Goal: Task Accomplishment & Management: Manage account settings

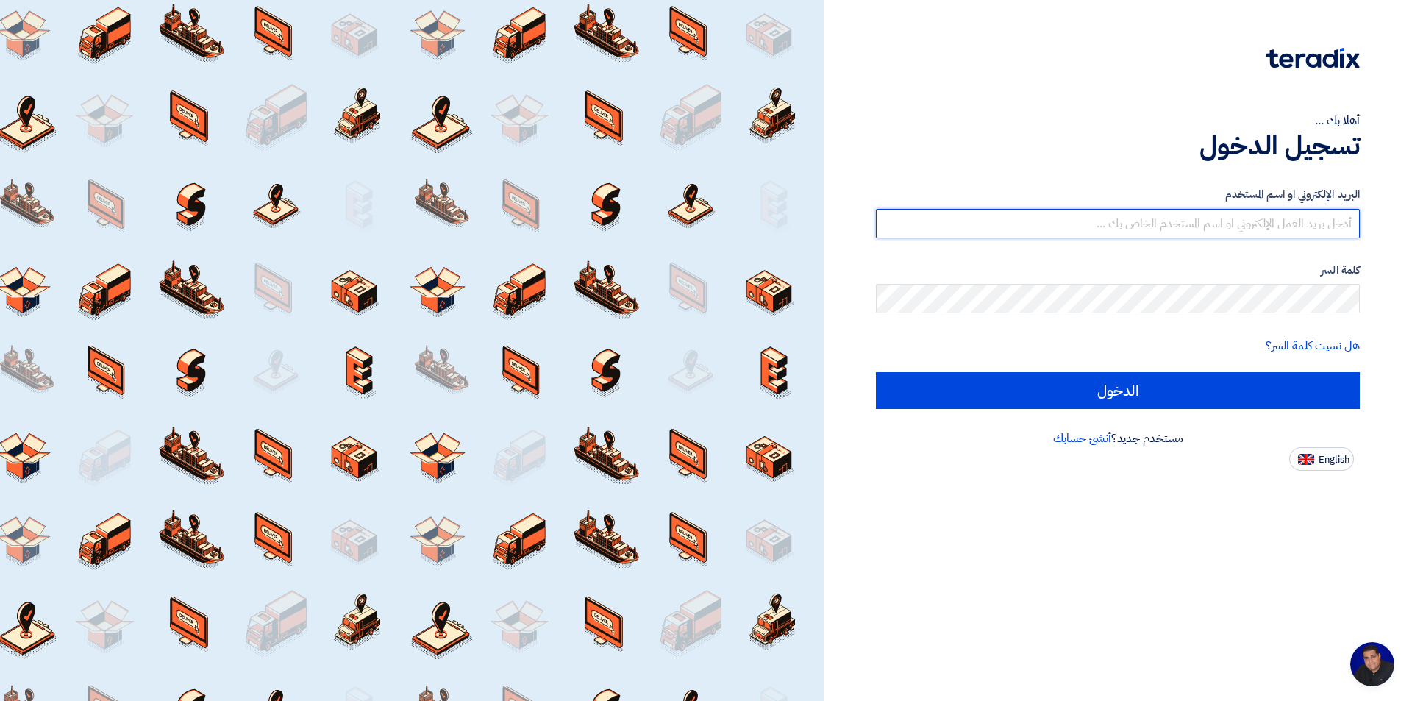
click at [1092, 237] on input "text" at bounding box center [1118, 223] width 484 height 29
type input "[EMAIL_ADDRESS][DOMAIN_NAME]"
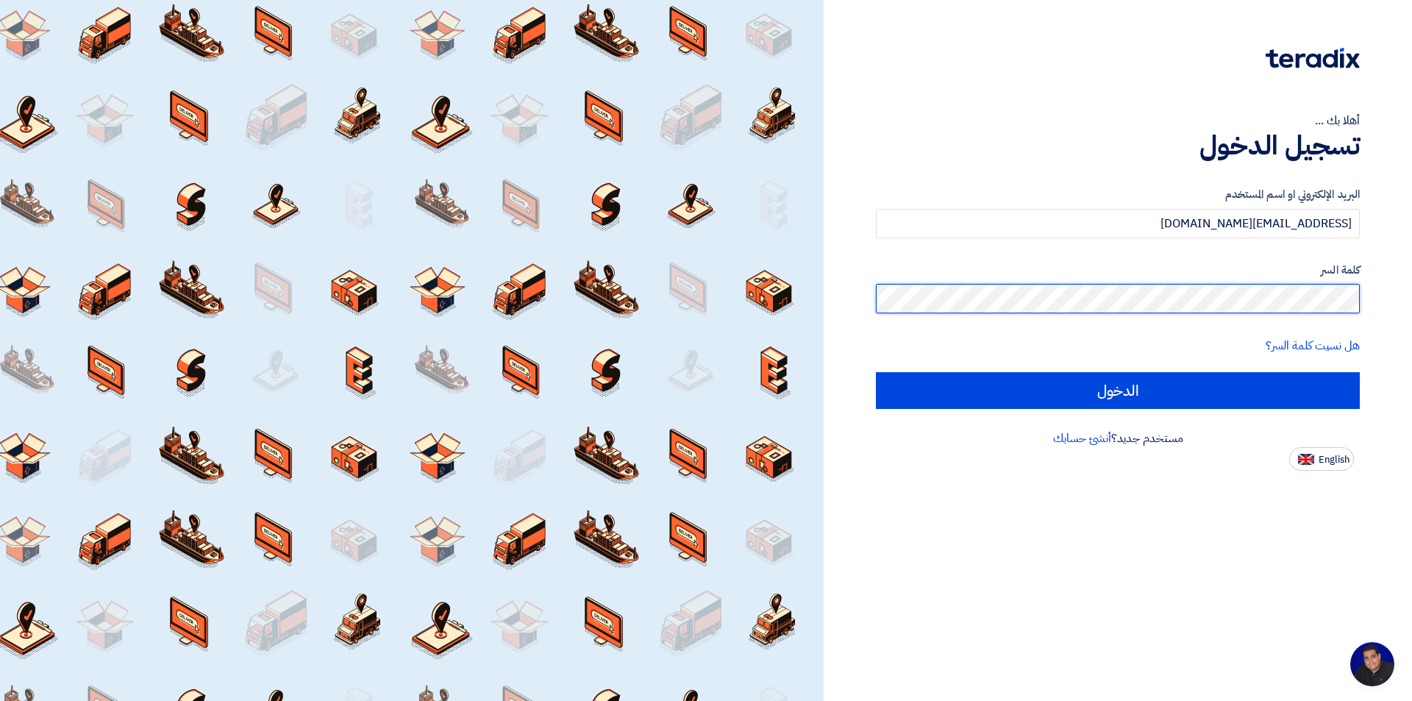
click at [876, 372] on input "الدخول" at bounding box center [1118, 390] width 484 height 37
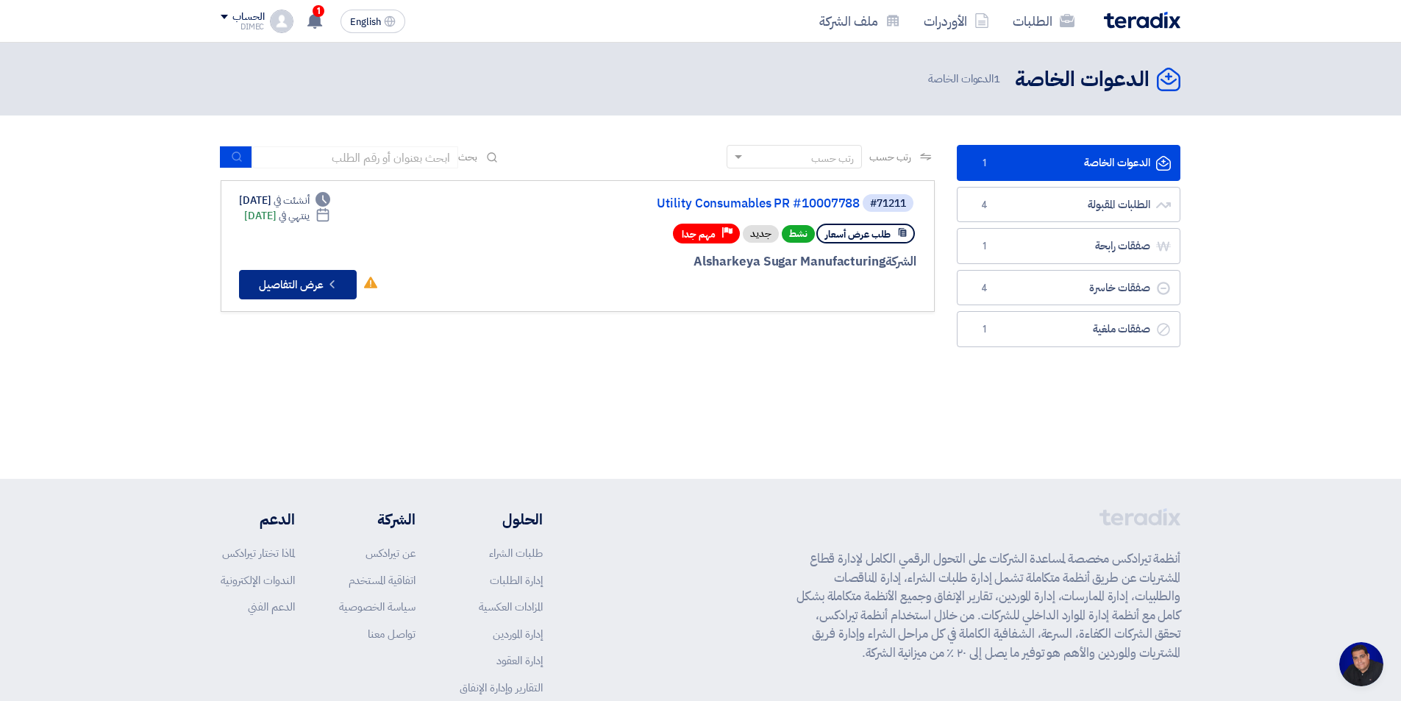
click at [292, 294] on button "Check details عرض التفاصيل" at bounding box center [298, 284] width 118 height 29
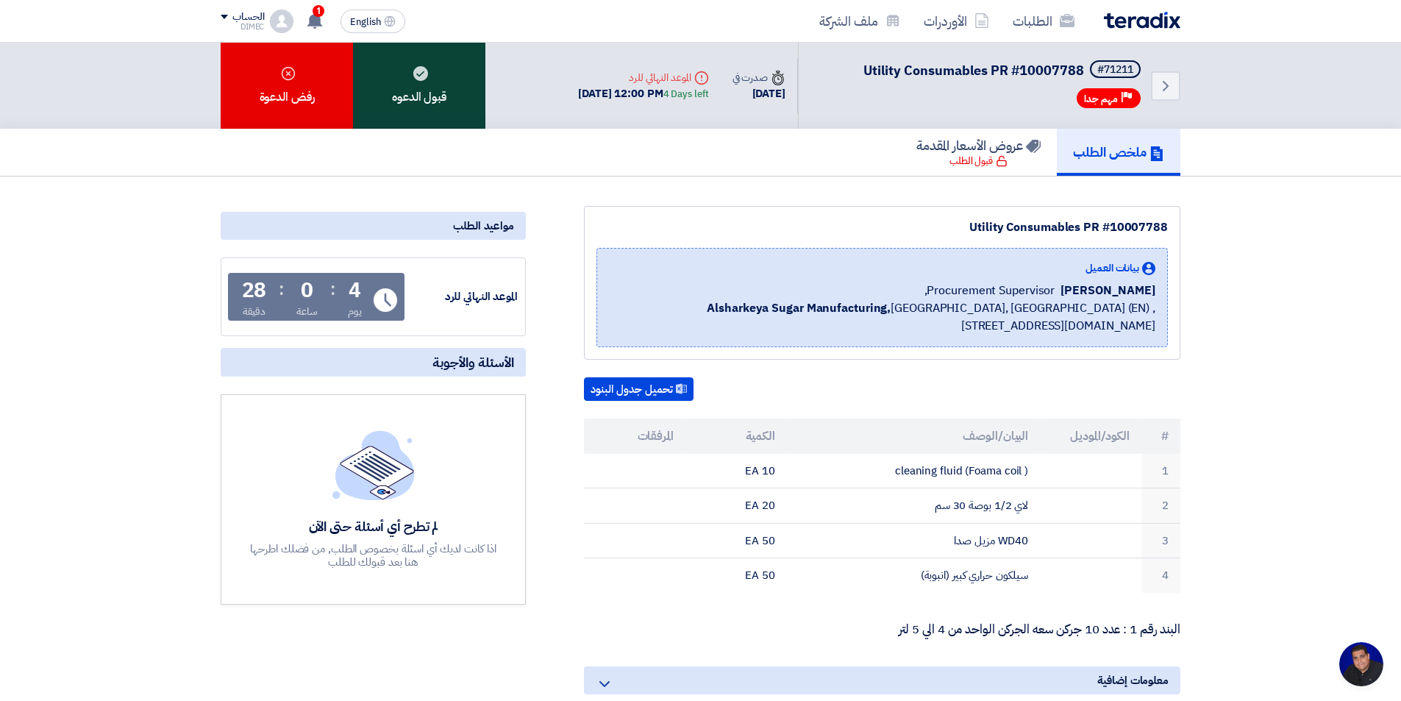
click at [419, 93] on div "قبول الدعوه" at bounding box center [419, 86] width 132 height 86
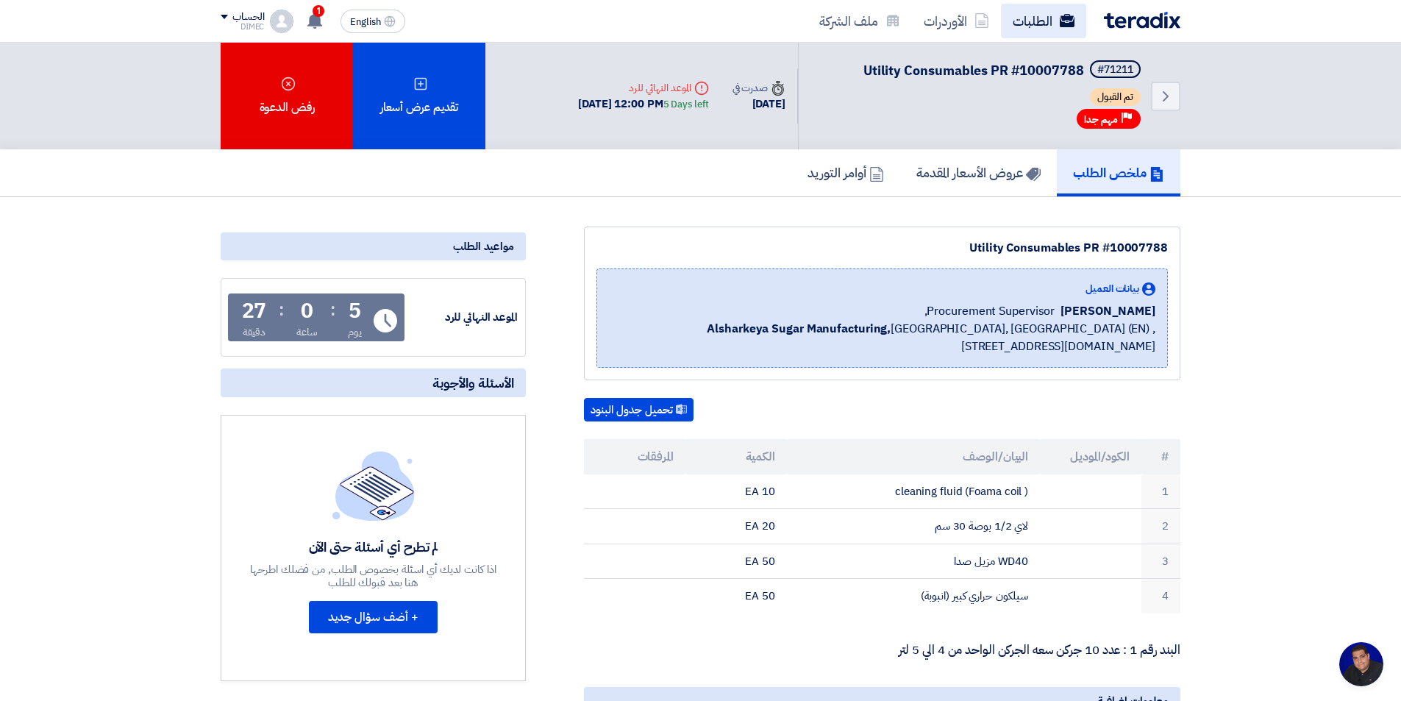
click at [1026, 29] on link "الطلبات" at bounding box center [1043, 21] width 85 height 35
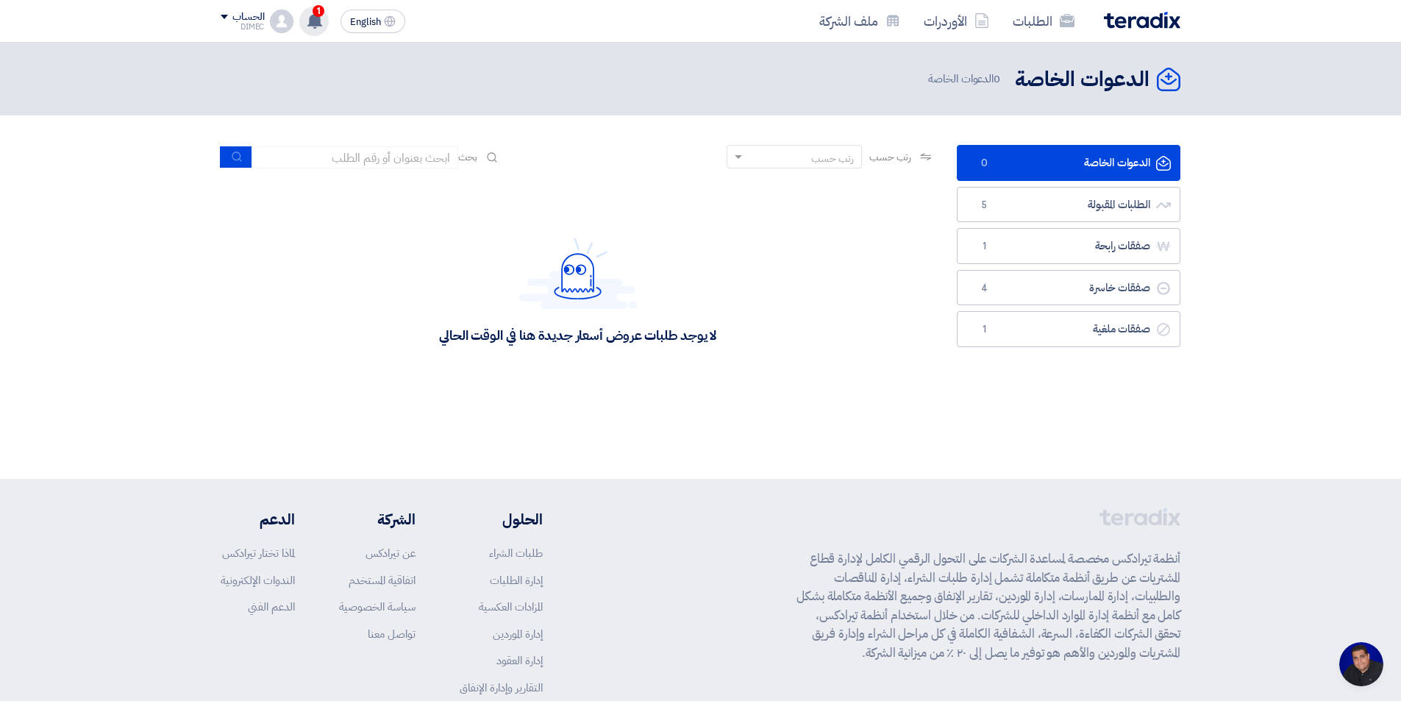
click at [322, 15] on span "1" at bounding box center [319, 11] width 12 height 12
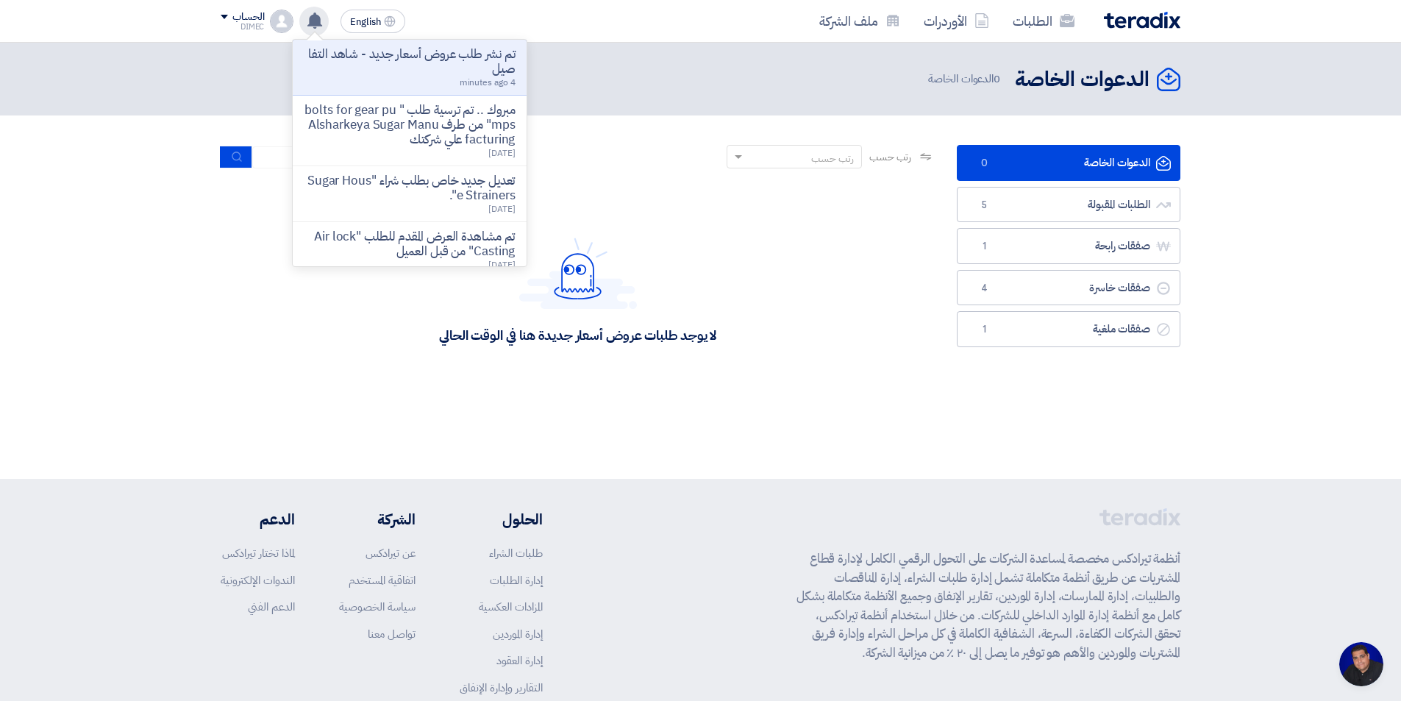
click at [818, 435] on div "الدعوات الخاصة الدعوات الخاصة 0 الدعوات الخاصة" at bounding box center [700, 261] width 1401 height 436
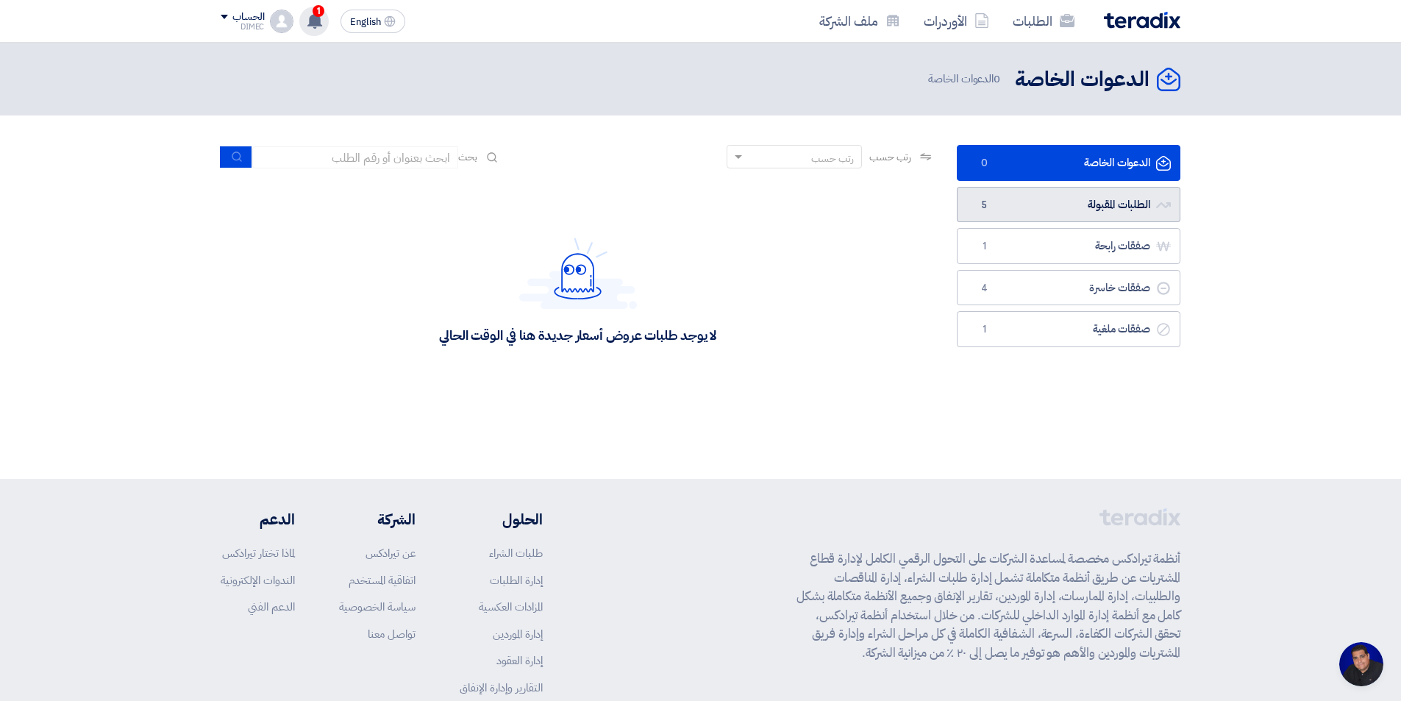
click at [1031, 208] on link "الطلبات المقبولة الطلبات المقبولة 5" at bounding box center [1069, 205] width 224 height 36
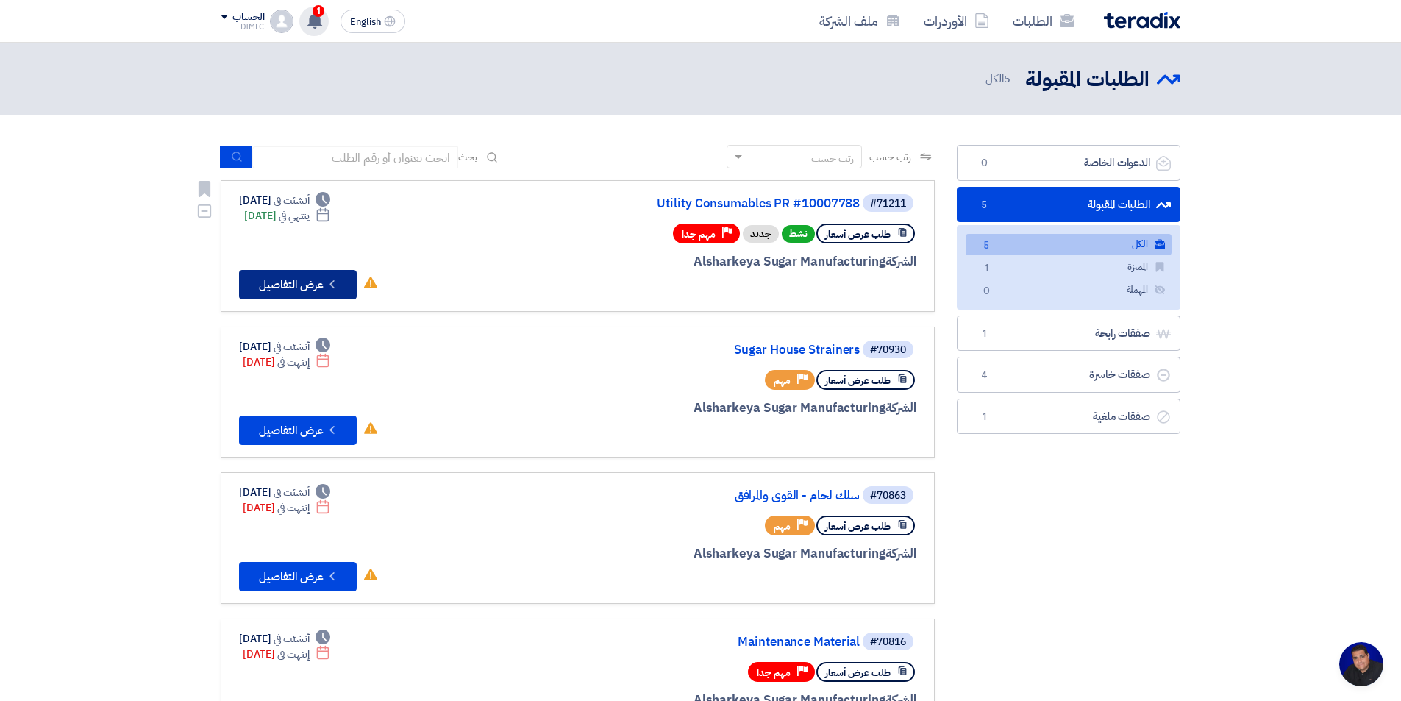
click at [315, 282] on button "Check details عرض التفاصيل" at bounding box center [298, 284] width 118 height 29
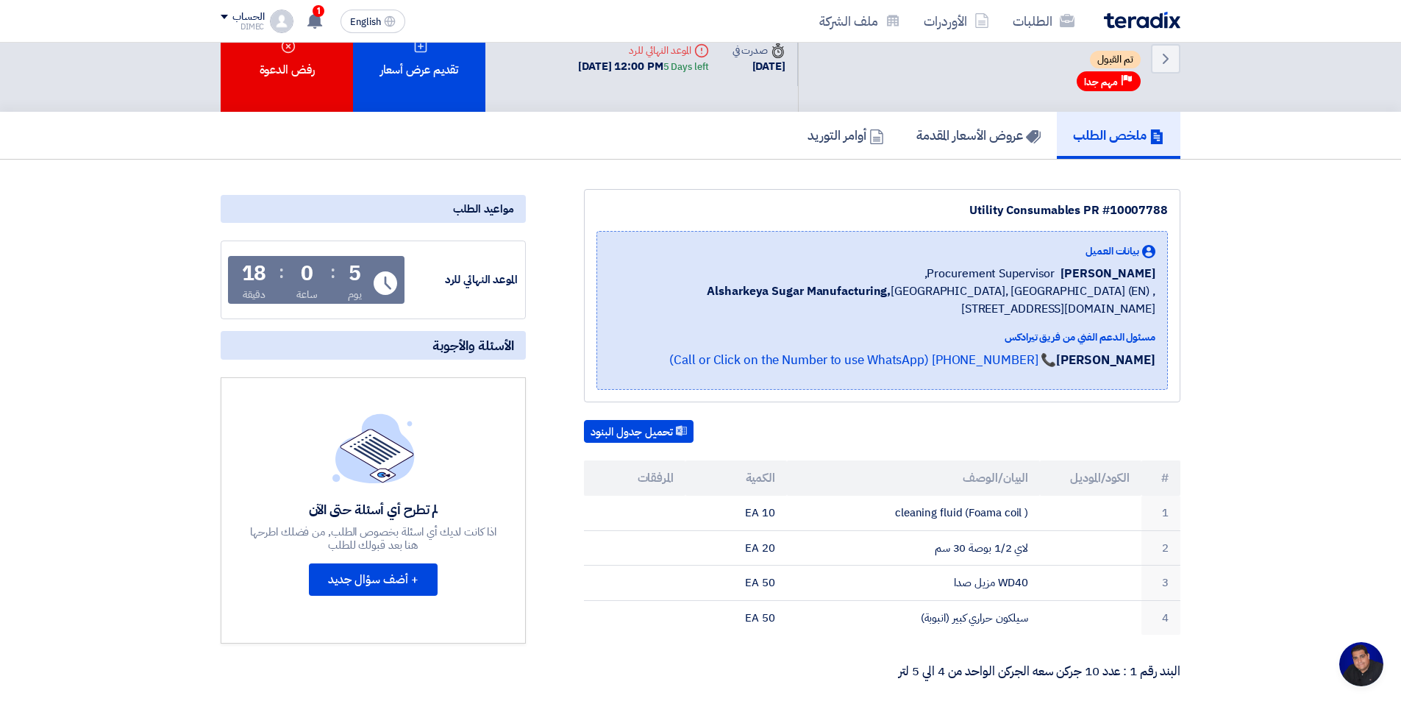
scroll to position [74, 0]
